Goal: Browse casually: Explore the website without a specific task or goal

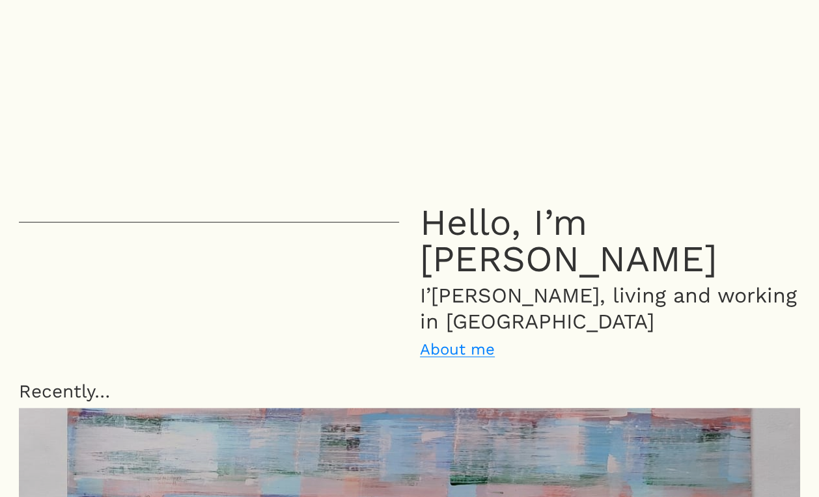
scroll to position [232, 0]
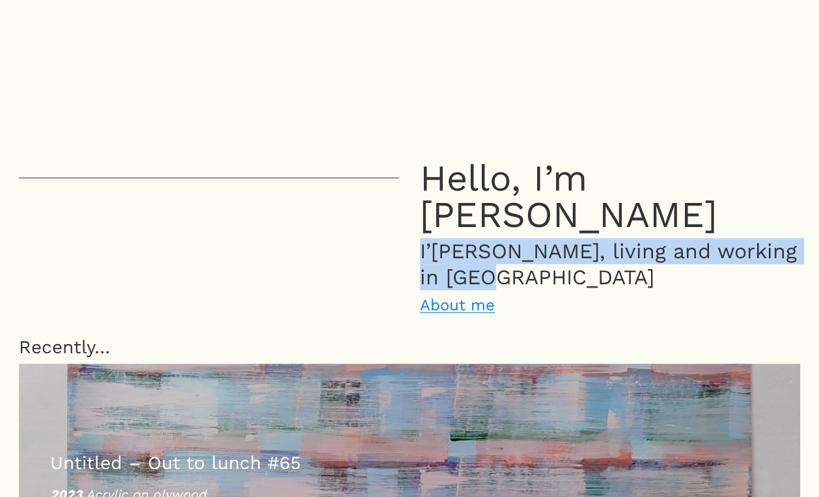
drag, startPoint x: 421, startPoint y: 213, endPoint x: 503, endPoint y: 242, distance: 86.5
click at [503, 242] on p "I’m a painter, living and working in London" at bounding box center [610, 264] width 380 height 52
copy p "I’m a painter, living and working in London"
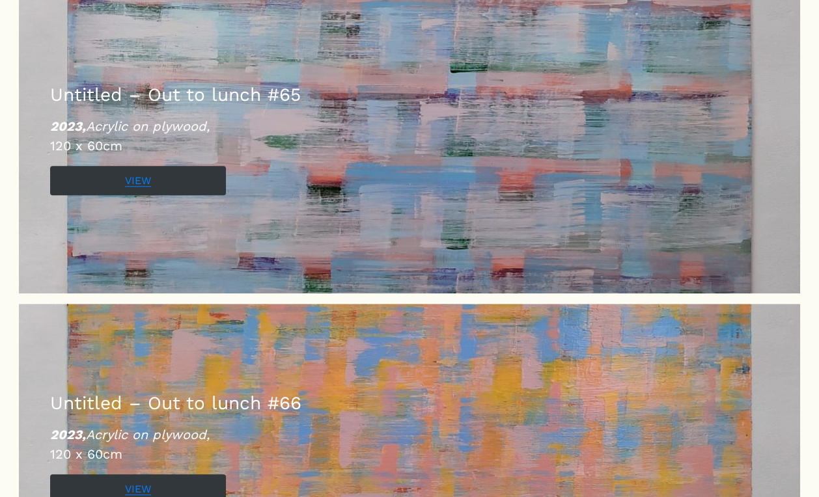
scroll to position [597, 0]
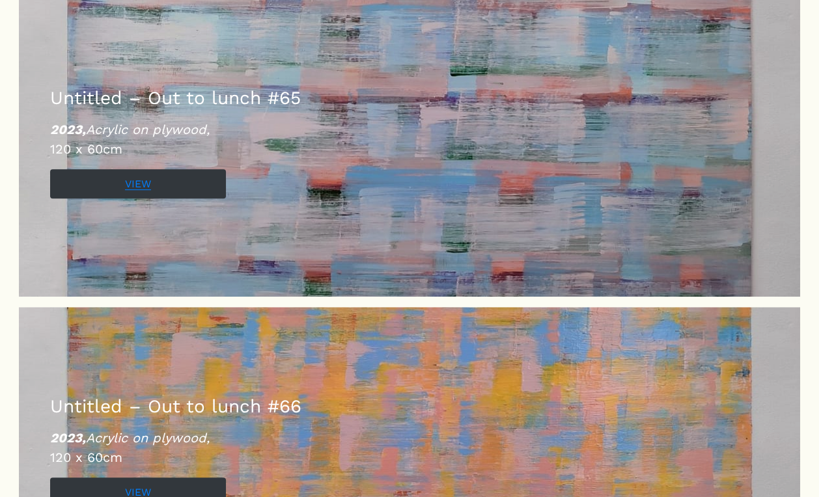
click at [19, 104] on div at bounding box center [19, 104] width 0 height 0
click at [141, 169] on link "View" at bounding box center [138, 183] width 176 height 29
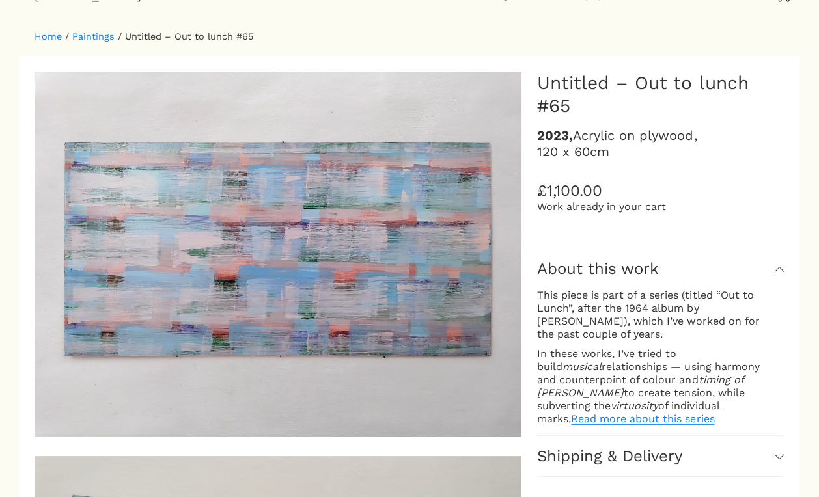
scroll to position [105, 0]
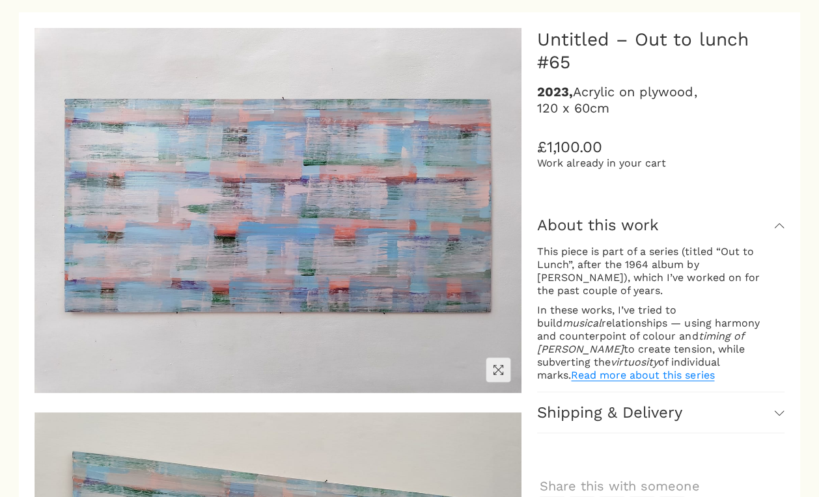
click at [292, 234] on img at bounding box center [278, 210] width 487 height 365
click at [292, 234] on img at bounding box center [409, 249] width 587 height 440
click at [0, 0] on div "1 / 7" at bounding box center [409, 248] width 819 height 497
